Goal: Navigation & Orientation: Find specific page/section

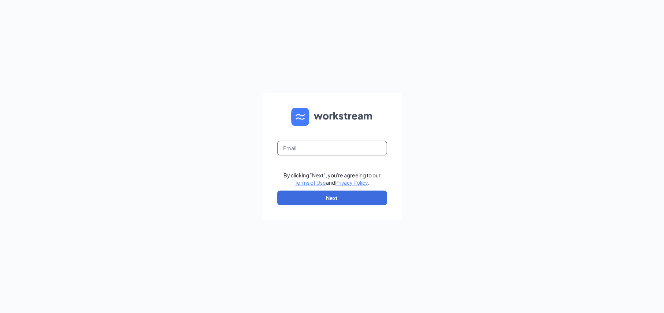
drag, startPoint x: 330, startPoint y: 149, endPoint x: 337, endPoint y: 153, distance: 7.9
click at [330, 149] on input "text" at bounding box center [332, 148] width 110 height 15
type input "[EMAIL_ADDRESS][DOMAIN_NAME]"
click at [350, 197] on button "Next" at bounding box center [332, 197] width 110 height 15
click at [304, 150] on input "text" at bounding box center [332, 148] width 110 height 15
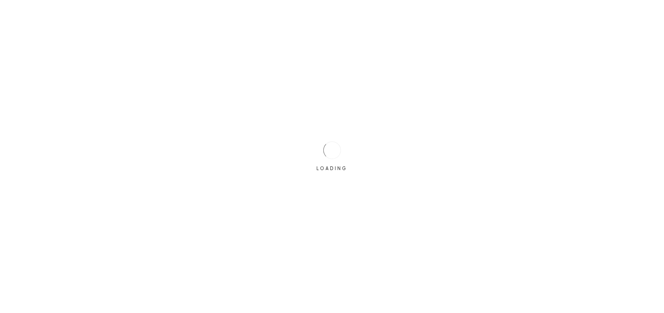
drag, startPoint x: 319, startPoint y: 160, endPoint x: 364, endPoint y: 198, distance: 59.5
click at [364, 198] on div "LOADING" at bounding box center [332, 156] width 664 height 313
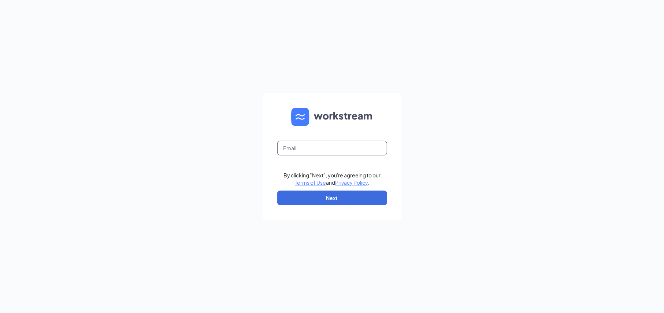
click at [293, 149] on input "text" at bounding box center [332, 148] width 110 height 15
type input "[EMAIL_ADDRESS][DOMAIN_NAME]"
click at [346, 198] on button "Next" at bounding box center [332, 197] width 110 height 15
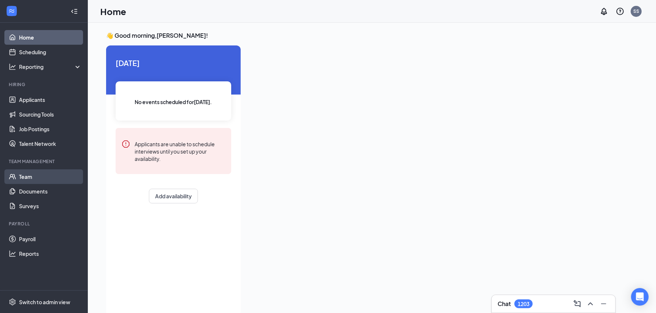
click at [25, 179] on link "Team" at bounding box center [50, 176] width 63 height 15
